Goal: Register for event/course

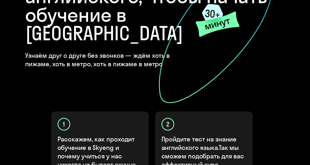
scroll to position [106, 0]
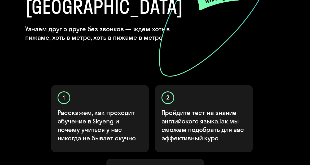
click at [235, 135] on div "1 Расскажем, как проходит обучение в Skyeng и почему учиться у нас никогда не б…" at bounding box center [155, 159] width 289 height 148
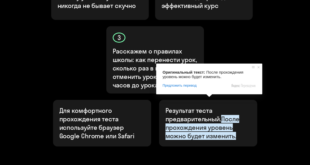
scroll to position [266, 0]
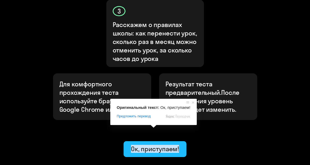
click at [153, 128] on span at bounding box center [153, 126] width 7 height 3
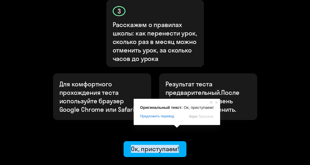
scroll to position [292, 0]
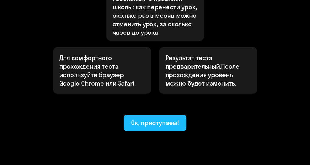
click at [153, 119] on ya-tr-span "Ок, приступаем!" at bounding box center [155, 123] width 48 height 8
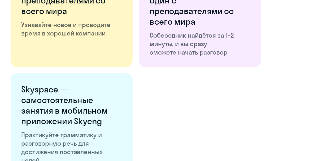
scroll to position [983, 0]
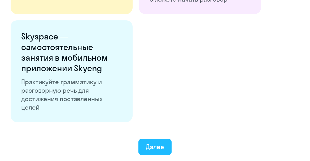
click at [152, 149] on ya-tr-span "Далее" at bounding box center [155, 147] width 18 height 8
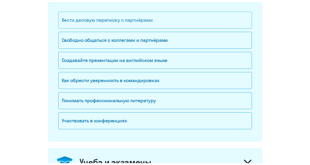
scroll to position [53, 0]
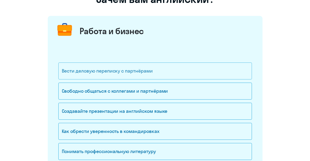
click at [101, 72] on ya-tr-span "Вести деловую переписку с партнёрами" at bounding box center [107, 71] width 91 height 6
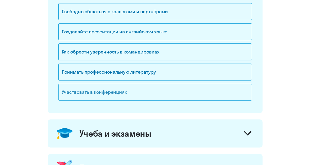
scroll to position [159, 0]
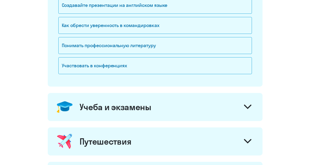
click at [248, 109] on icon at bounding box center [248, 106] width 6 height 3
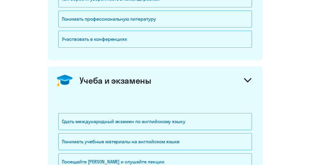
scroll to position [212, 0]
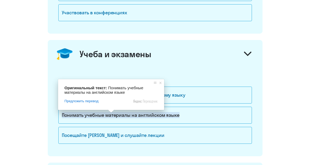
click at [109, 113] on span at bounding box center [111, 111] width 7 height 3
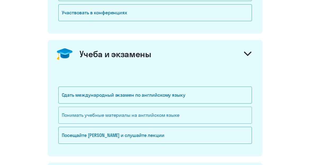
click at [184, 118] on div "Понимать учебные материалы на английском языке" at bounding box center [155, 115] width 194 height 17
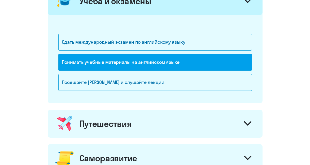
scroll to position [292, 0]
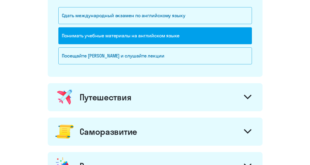
click at [238, 99] on div "Путешествия" at bounding box center [155, 97] width 215 height 28
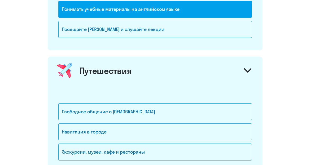
scroll to position [345, 0]
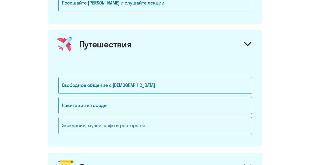
click at [183, 126] on div "Экскурсии, музеи, кафе и рестораны" at bounding box center [155, 125] width 194 height 17
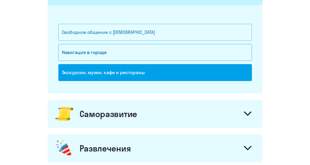
scroll to position [425, 0]
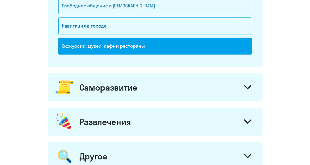
click at [195, 92] on div "Саморазвитие" at bounding box center [155, 88] width 215 height 28
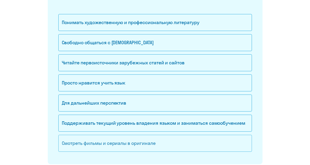
scroll to position [558, 0]
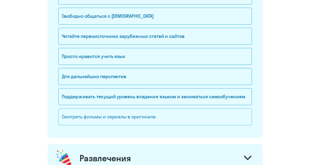
click at [177, 120] on div "Смотреть фильмы и сериалы в оригинале" at bounding box center [155, 117] width 194 height 17
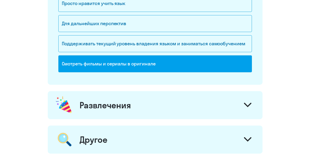
scroll to position [664, 0]
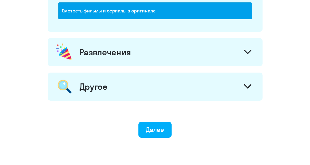
click at [201, 60] on div "Развлечения" at bounding box center [155, 52] width 215 height 28
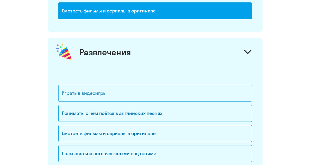
click at [157, 94] on div "Играть в видеоигры" at bounding box center [155, 93] width 194 height 17
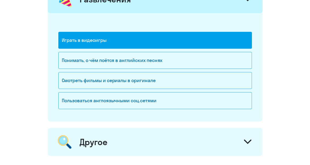
scroll to position [744, 0]
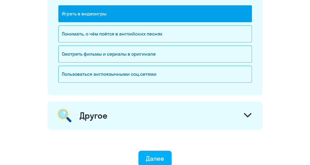
click at [228, 118] on div "Другое" at bounding box center [155, 116] width 215 height 28
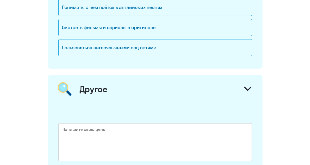
scroll to position [797, 0]
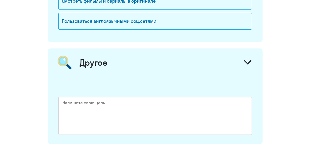
click at [232, 58] on div "Другое" at bounding box center [155, 63] width 215 height 28
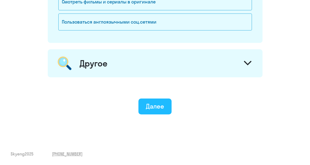
click at [159, 105] on ya-tr-span "Далее" at bounding box center [155, 107] width 18 height 8
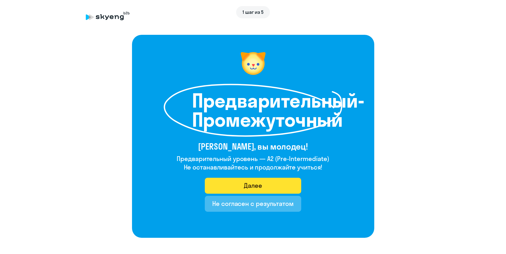
click at [258, 165] on ya-tr-span "Далее" at bounding box center [253, 185] width 18 height 8
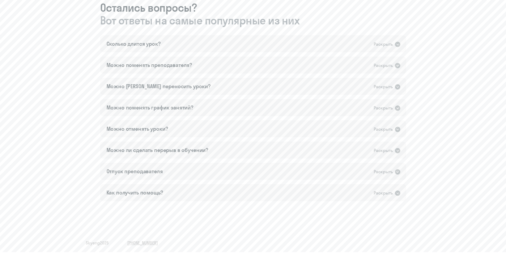
scroll to position [195, 0]
